Goal: Task Accomplishment & Management: Manage account settings

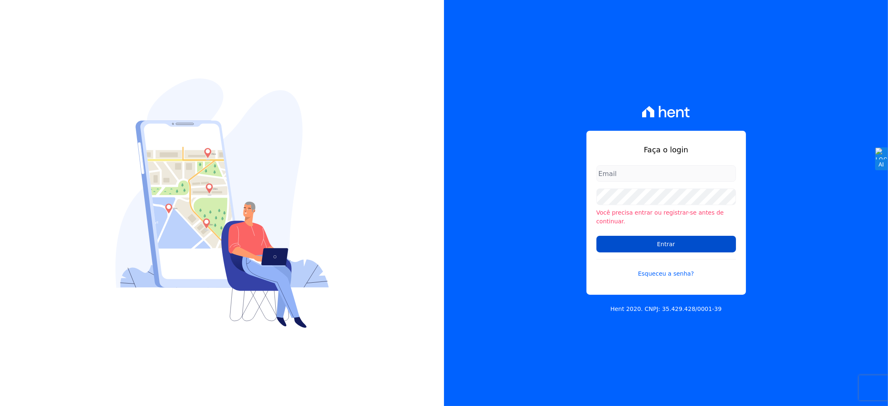
type input "andersoncruz@construtoravitale.com.br"
click at [701, 243] on input "Entrar" at bounding box center [667, 244] width 140 height 17
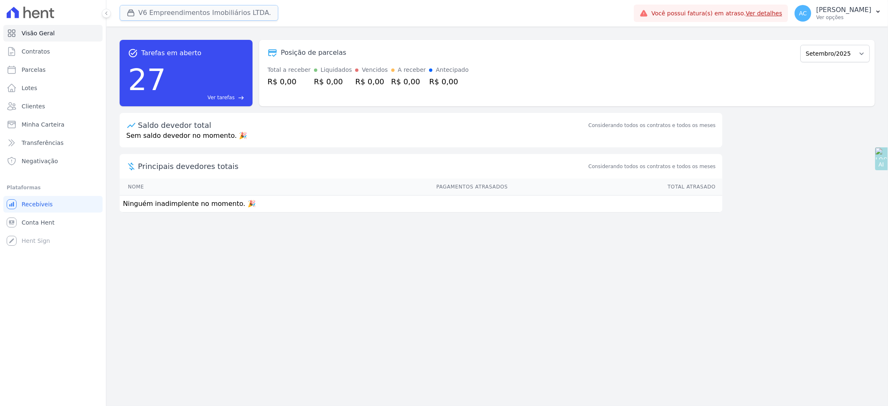
click at [157, 18] on button "V6 Empreendimentos Imobiliários LTDA." at bounding box center [199, 13] width 159 height 16
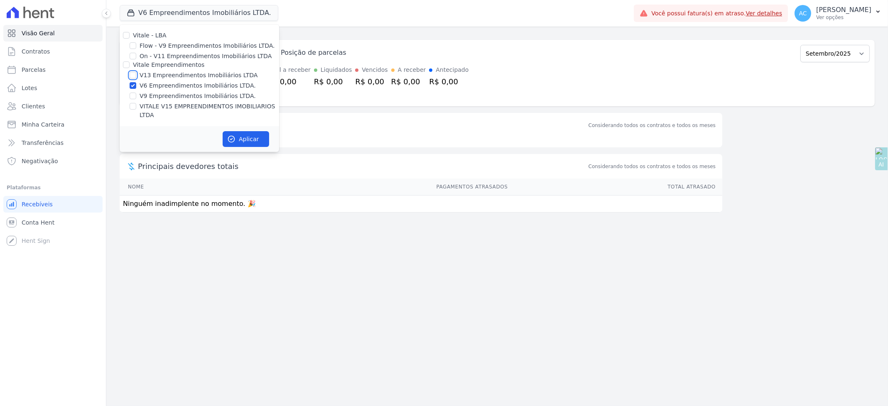
click at [133, 74] on input "V13 Empreendimentos Imobiliários LTDA" at bounding box center [133, 75] width 7 height 7
checkbox input "true"
click at [134, 84] on input "V6 Empreendimentos Imobiliários LTDA." at bounding box center [133, 85] width 7 height 7
checkbox input "false"
click at [130, 107] on input "VITALE V15 EMPREENDIMENTOS IMOBILIARIOS LTDA" at bounding box center [133, 106] width 7 height 7
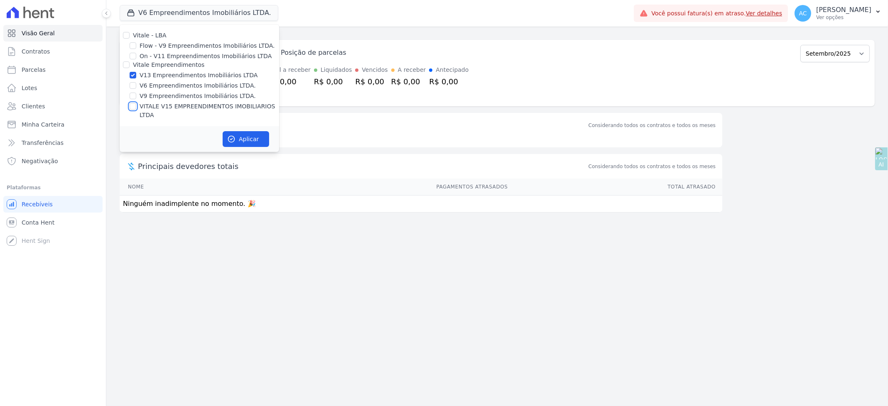
checkbox input "true"
click at [244, 135] on button "Aplicar" at bounding box center [246, 139] width 47 height 16
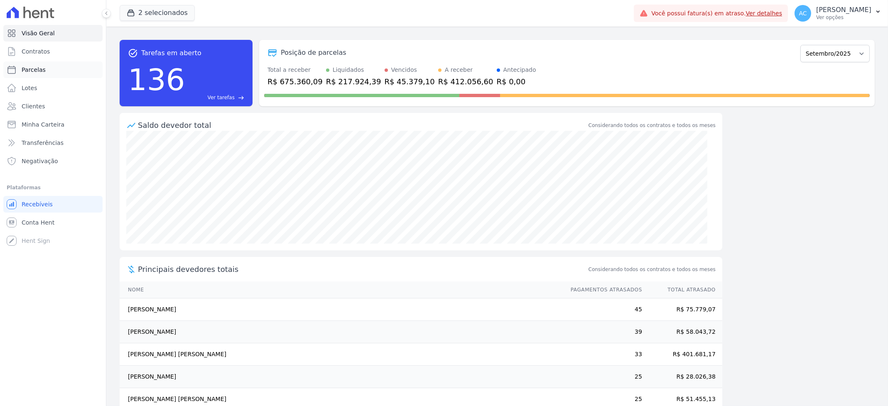
click at [40, 74] on link "Parcelas" at bounding box center [52, 70] width 99 height 17
select select
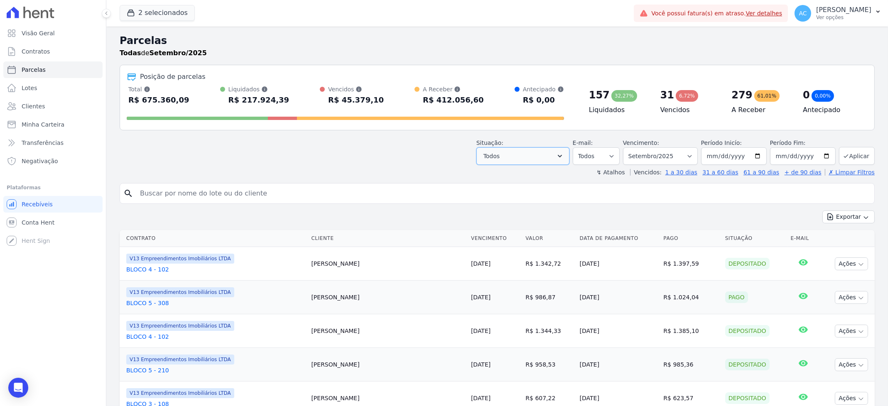
click at [504, 158] on button "Todos" at bounding box center [523, 156] width 93 height 17
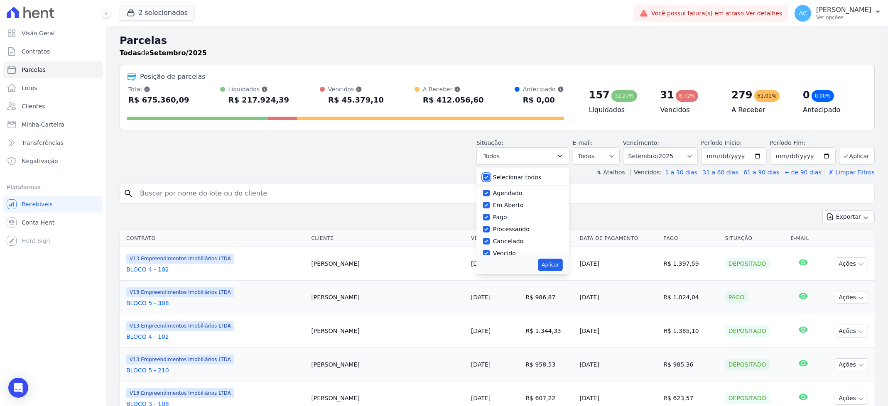
drag, startPoint x: 488, startPoint y: 177, endPoint x: 486, endPoint y: 220, distance: 42.9
click at [488, 177] on input "Selecionar todos" at bounding box center [486, 177] width 7 height 7
checkbox input "false"
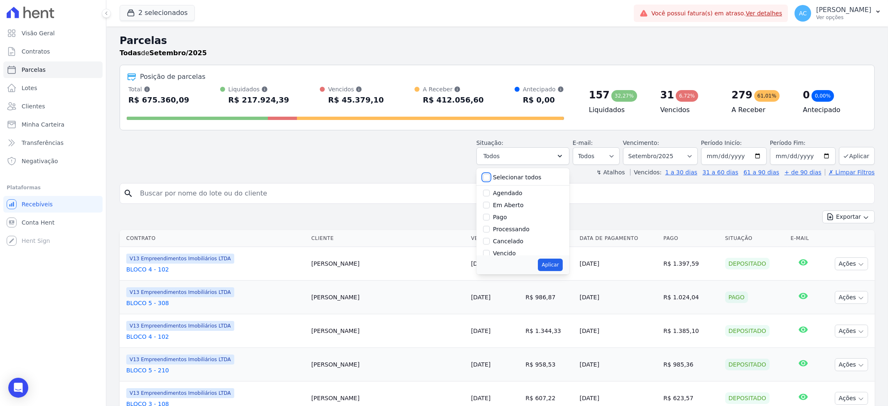
checkbox input "false"
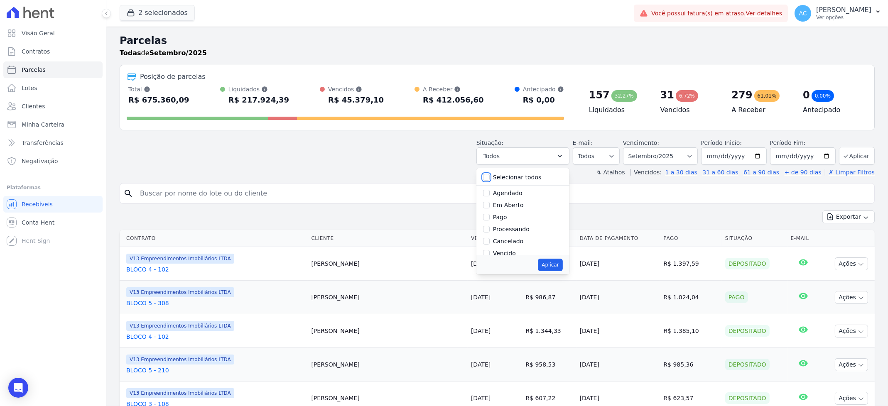
checkbox input "false"
click at [490, 218] on input "Pago" at bounding box center [486, 217] width 7 height 7
checkbox input "true"
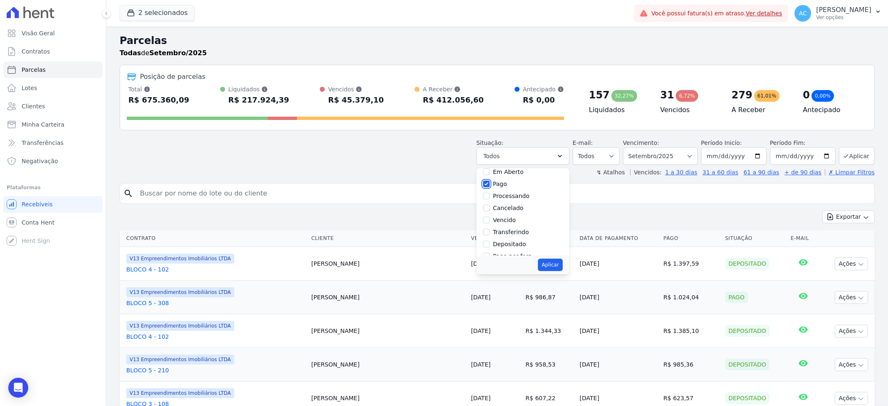
scroll to position [55, 0]
drag, startPoint x: 490, startPoint y: 211, endPoint x: 490, endPoint y: 217, distance: 6.2
click at [489, 211] on input "Transferindo" at bounding box center [486, 210] width 7 height 7
checkbox input "true"
click at [490, 223] on input "Depositado" at bounding box center [486, 222] width 7 height 7
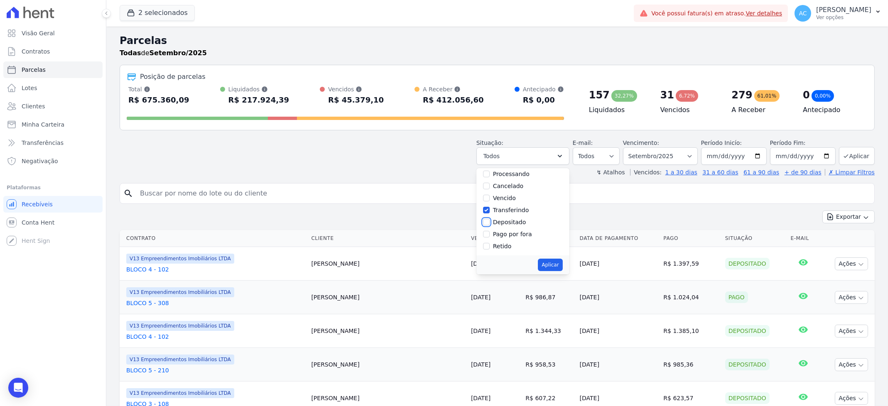
checkbox input "true"
click at [558, 267] on button "Aplicar" at bounding box center [550, 265] width 25 height 12
select select "paid"
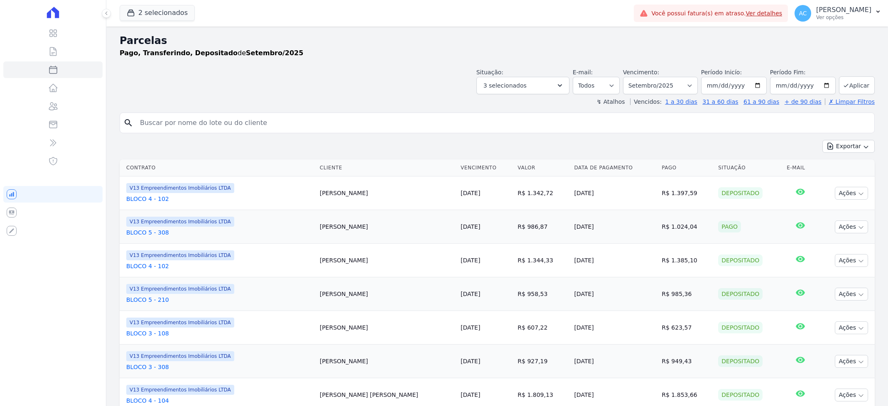
select select
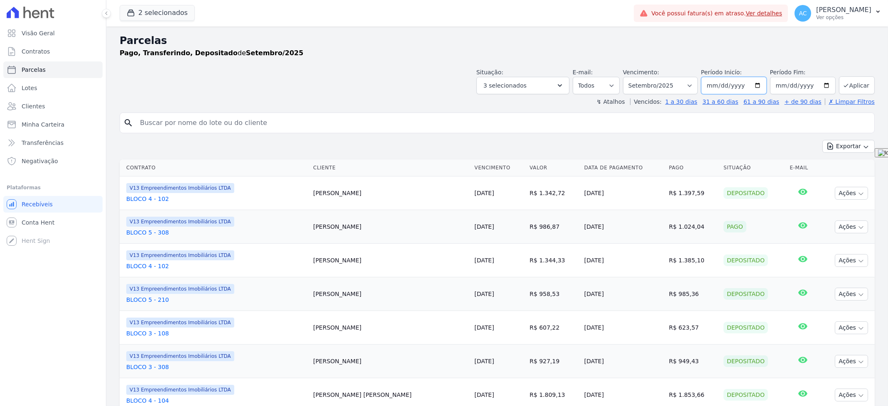
click at [708, 88] on input "[DATE]" at bounding box center [734, 85] width 66 height 17
type input "[DATE]"
click at [854, 82] on button "Aplicar" at bounding box center [857, 85] width 36 height 18
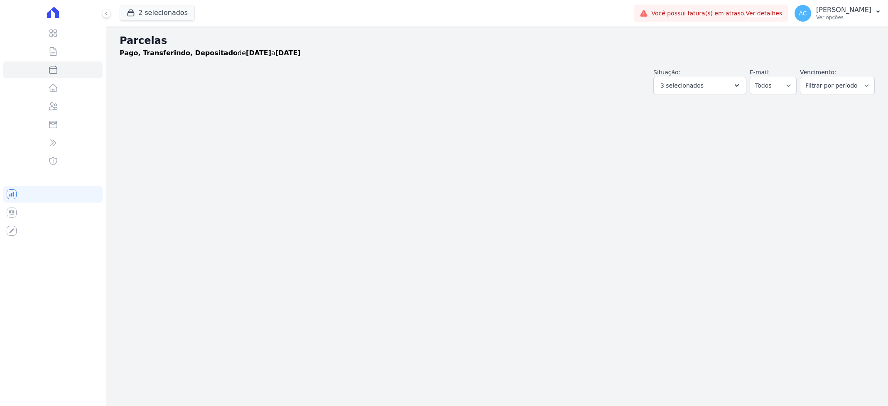
select select
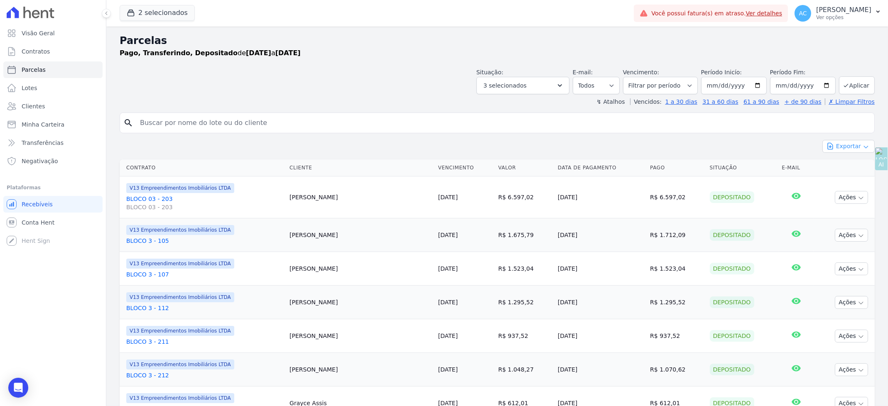
click at [863, 148] on icon "button" at bounding box center [866, 147] width 7 height 7
click at [841, 180] on span "Exportar CSV" at bounding box center [848, 180] width 44 height 8
